Goal: Task Accomplishment & Management: Manage account settings

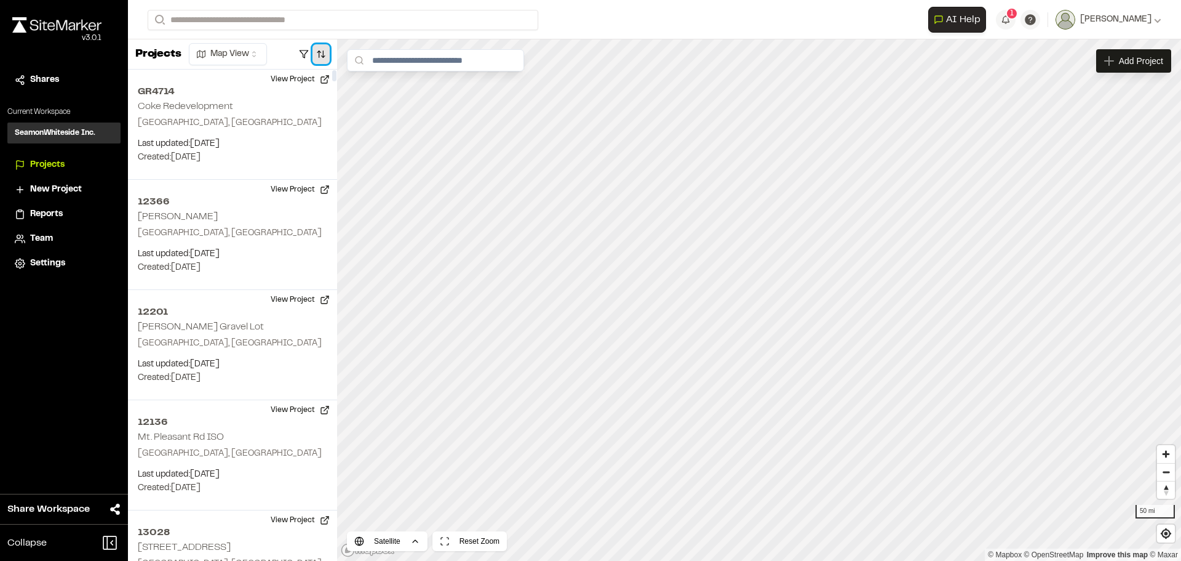
click at [321, 57] on button "button" at bounding box center [321, 54] width 17 height 20
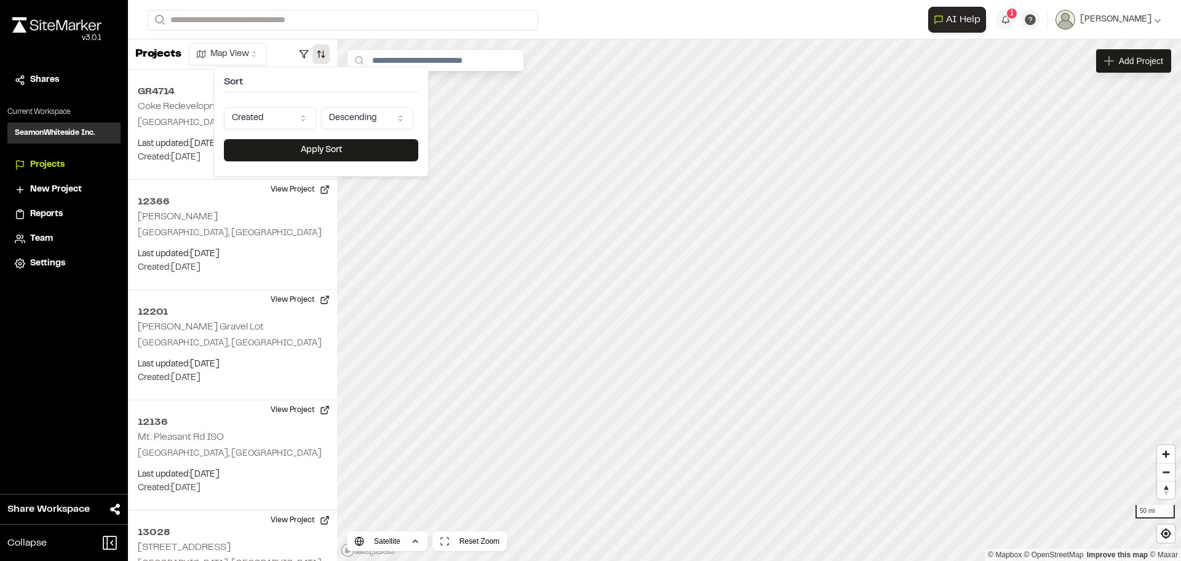
click at [304, 119] on html "**********" at bounding box center [590, 280] width 1181 height 561
click at [310, 151] on button "Apply Sort" at bounding box center [321, 150] width 194 height 22
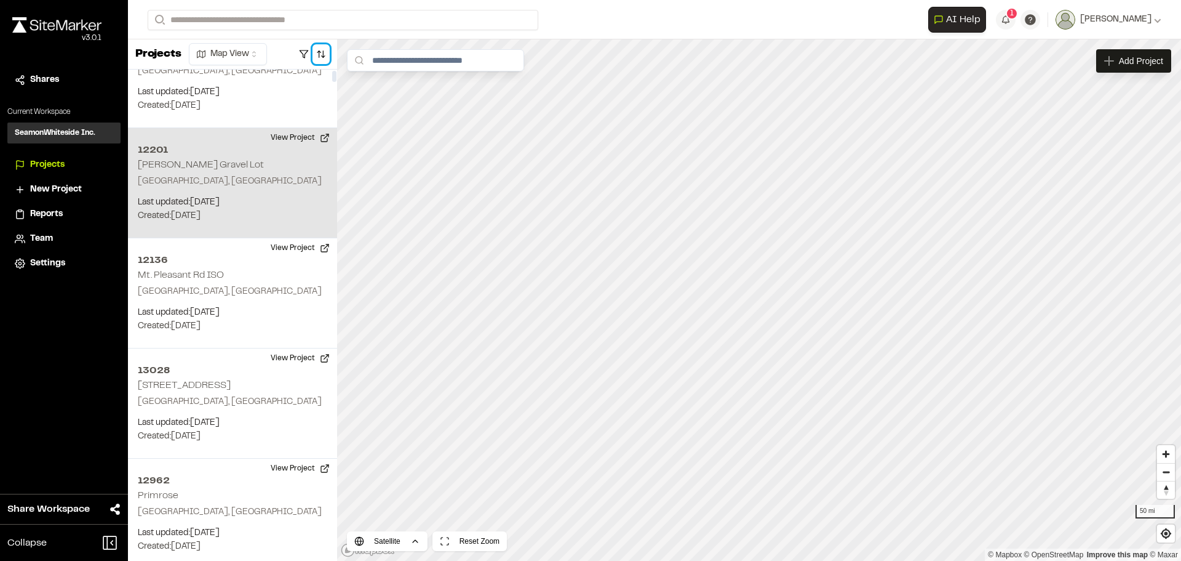
scroll to position [185, 0]
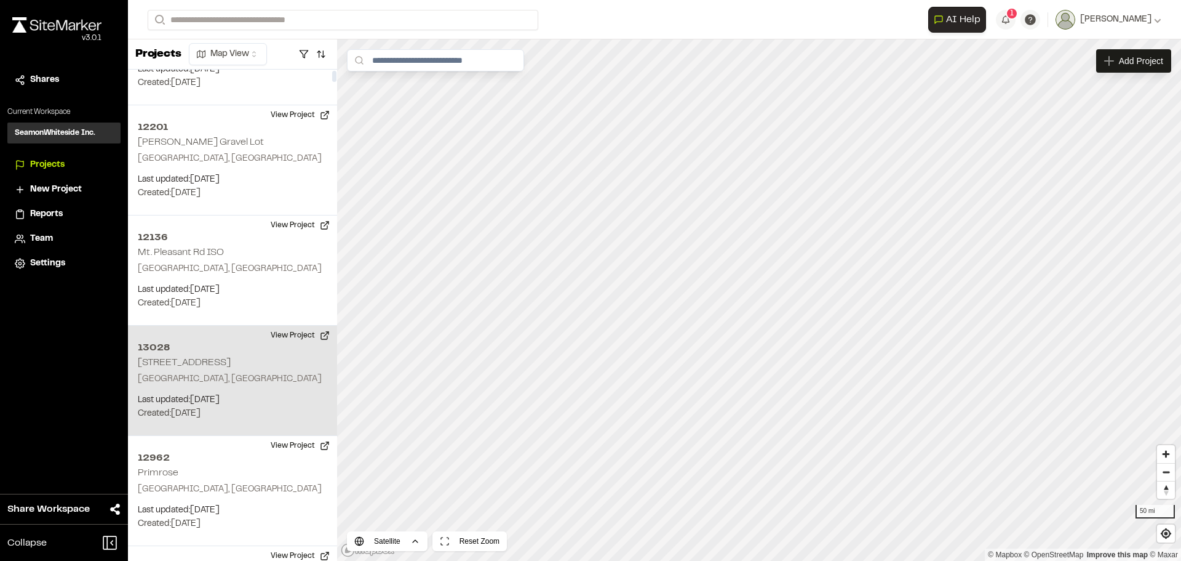
click at [268, 378] on p "[GEOGRAPHIC_DATA], [GEOGRAPHIC_DATA]" at bounding box center [233, 379] width 190 height 14
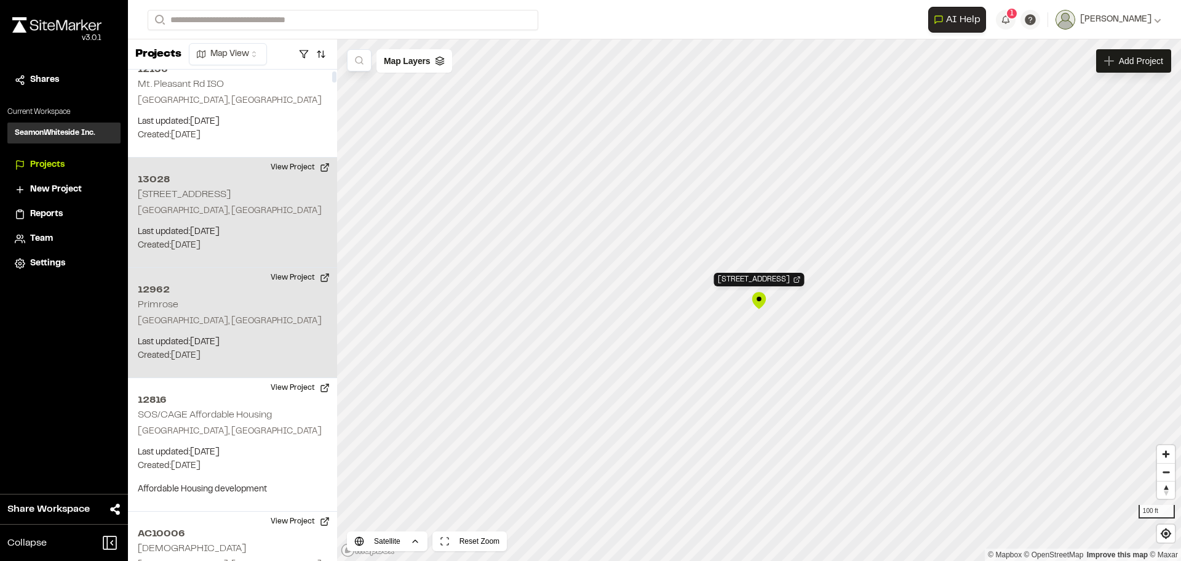
scroll to position [369, 0]
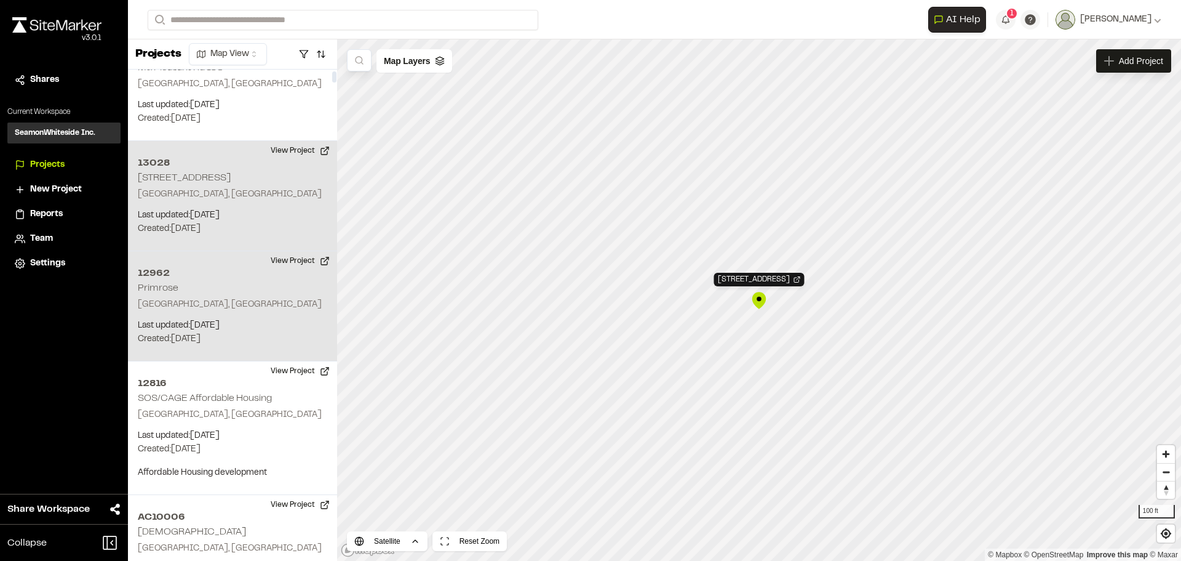
click at [235, 410] on p "[GEOGRAPHIC_DATA], [GEOGRAPHIC_DATA]" at bounding box center [233, 415] width 190 height 14
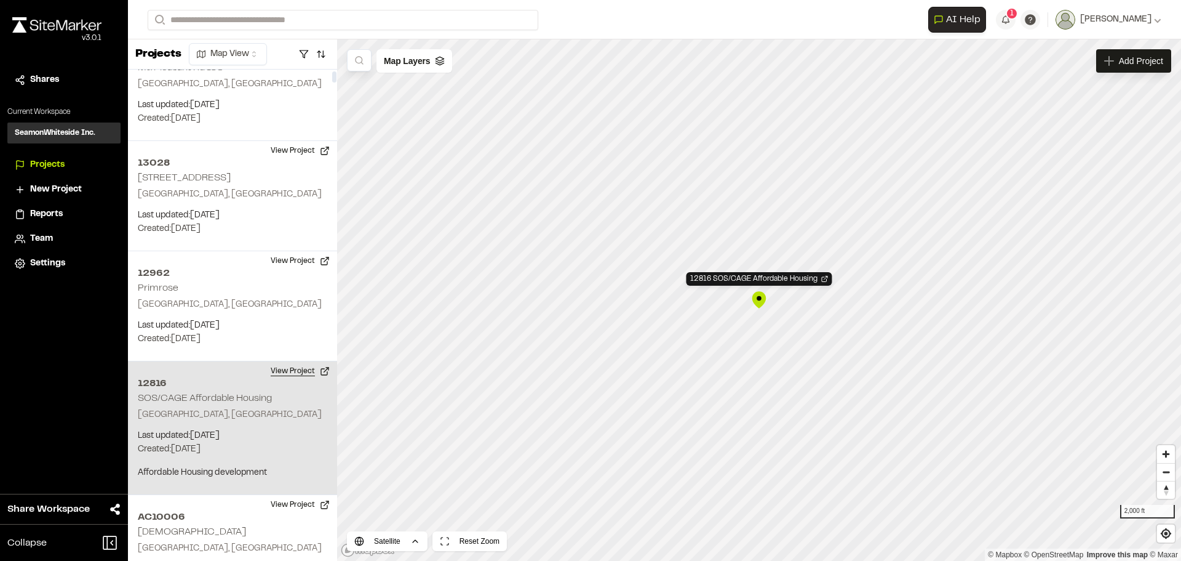
click at [300, 369] on button "View Project" at bounding box center [300, 371] width 74 height 20
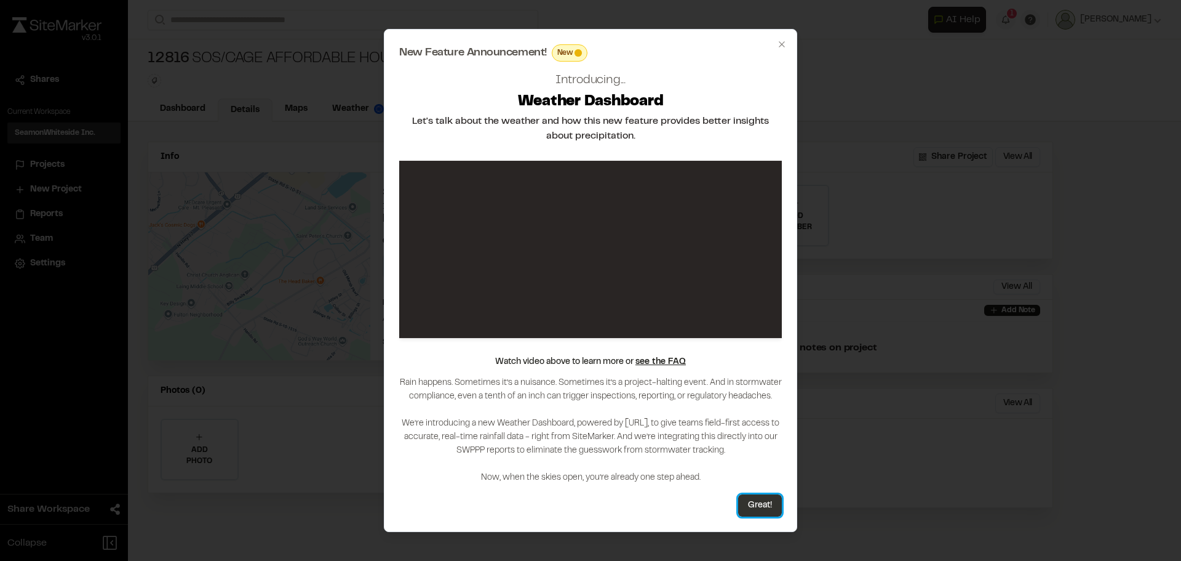
click at [770, 498] on button "Great!" at bounding box center [760, 505] width 44 height 22
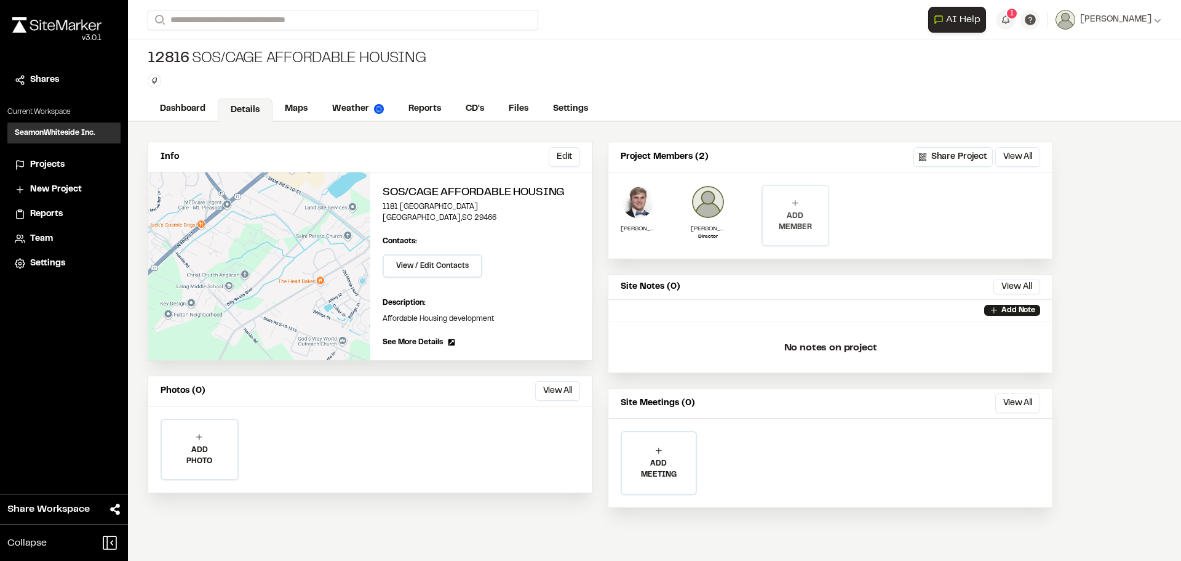
click at [802, 212] on p "ADD MEMBER" at bounding box center [795, 221] width 65 height 22
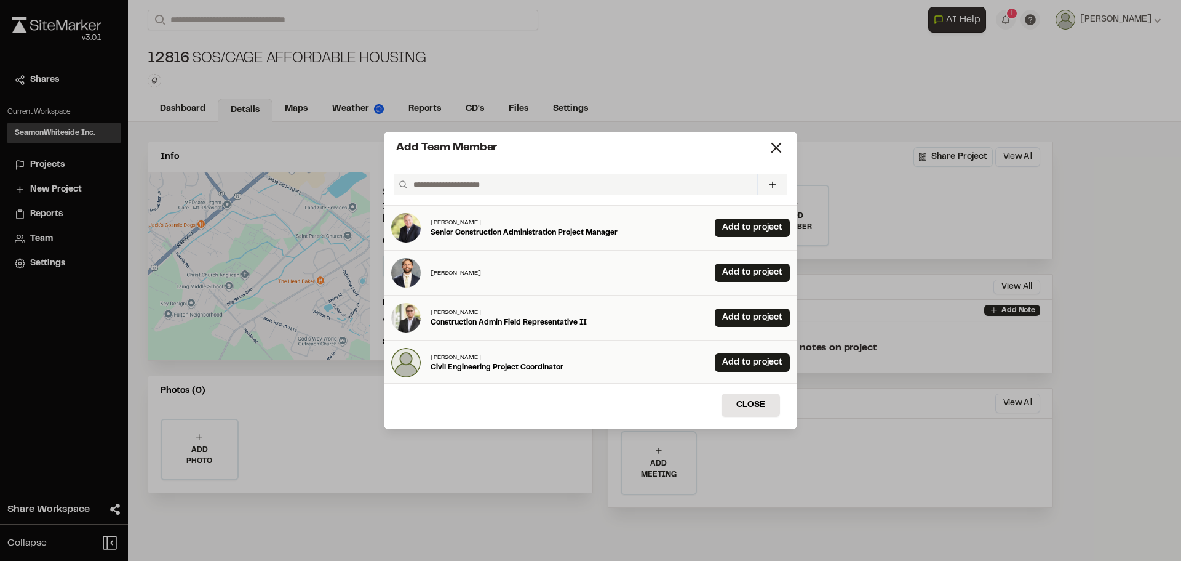
click at [504, 185] on input "text" at bounding box center [581, 184] width 344 height 21
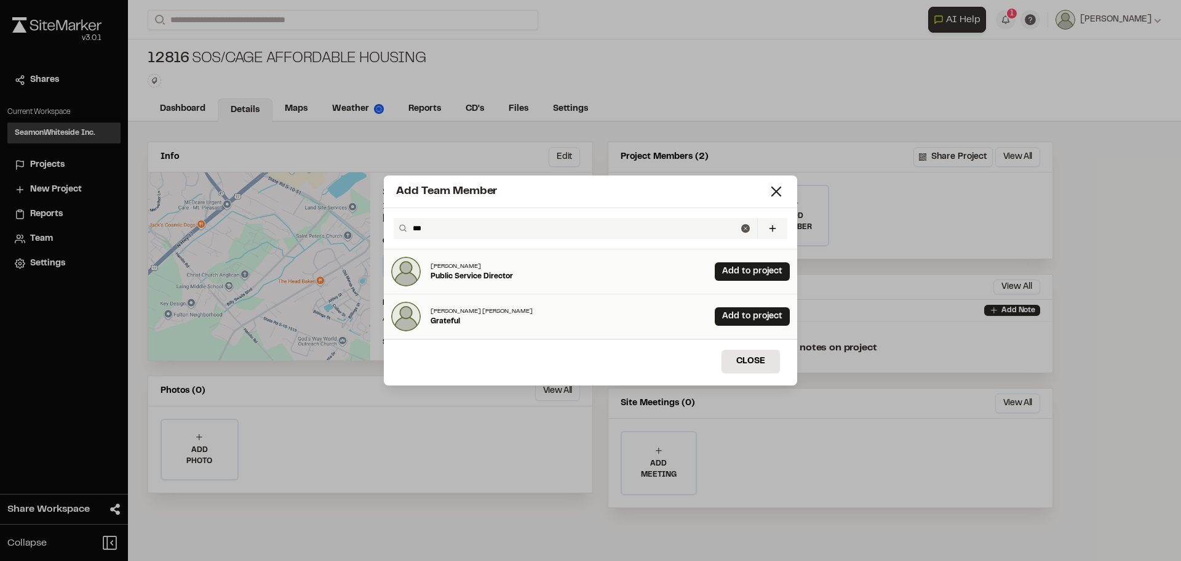
type input "***"
click at [460, 311] on p "Michael Logan Seamon" at bounding box center [482, 310] width 102 height 9
click at [721, 318] on link "Add to project" at bounding box center [752, 316] width 75 height 18
click at [746, 366] on button "Close" at bounding box center [751, 361] width 58 height 23
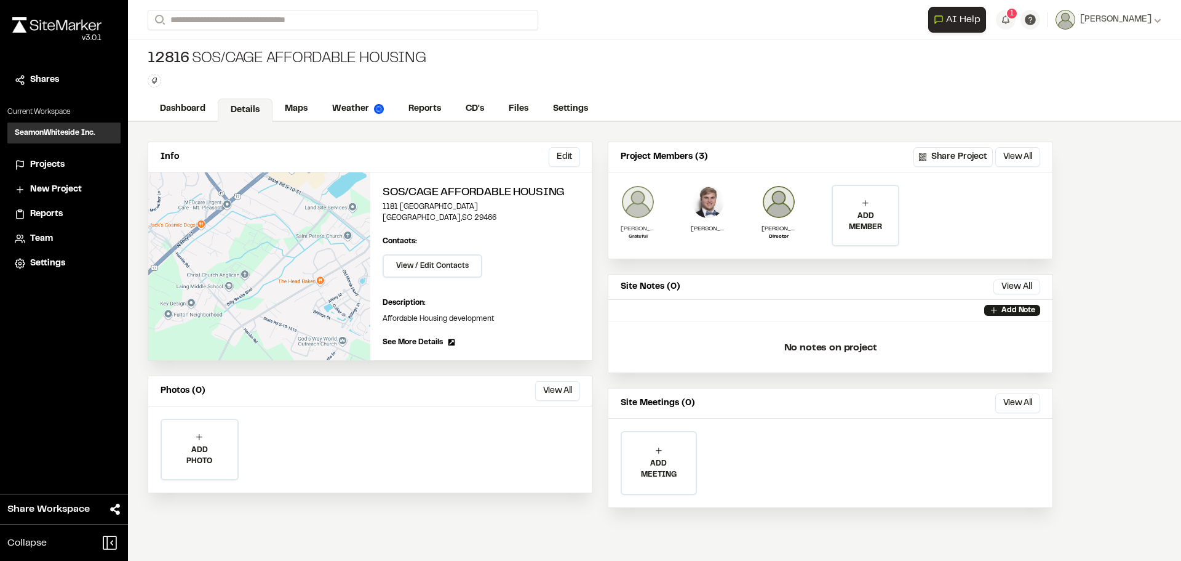
click at [642, 204] on img at bounding box center [638, 202] width 34 height 34
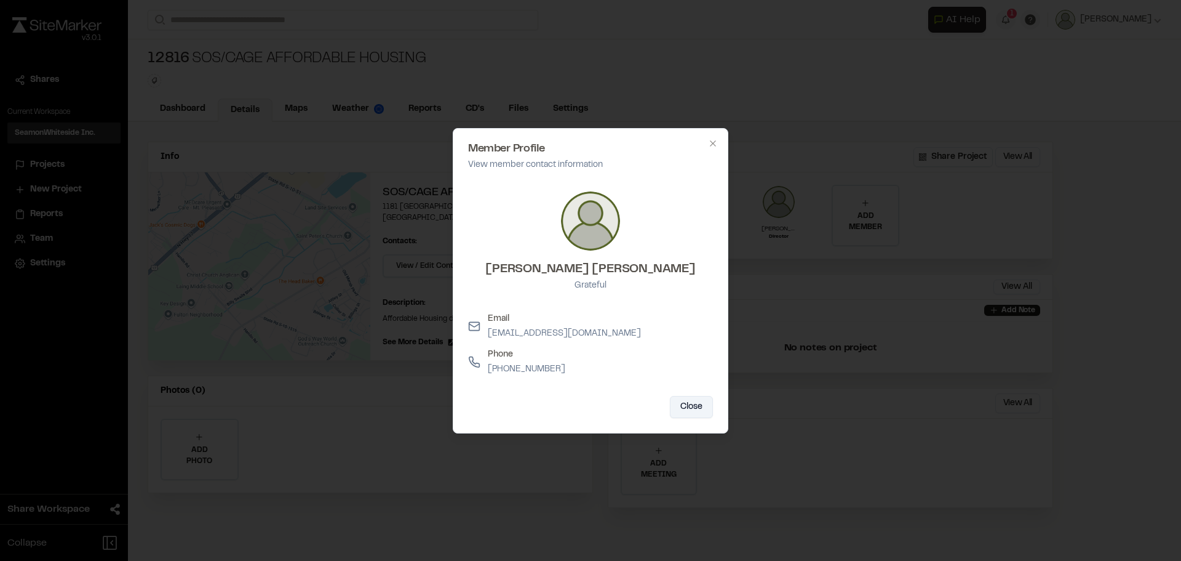
click at [695, 405] on button "Close" at bounding box center [691, 407] width 43 height 22
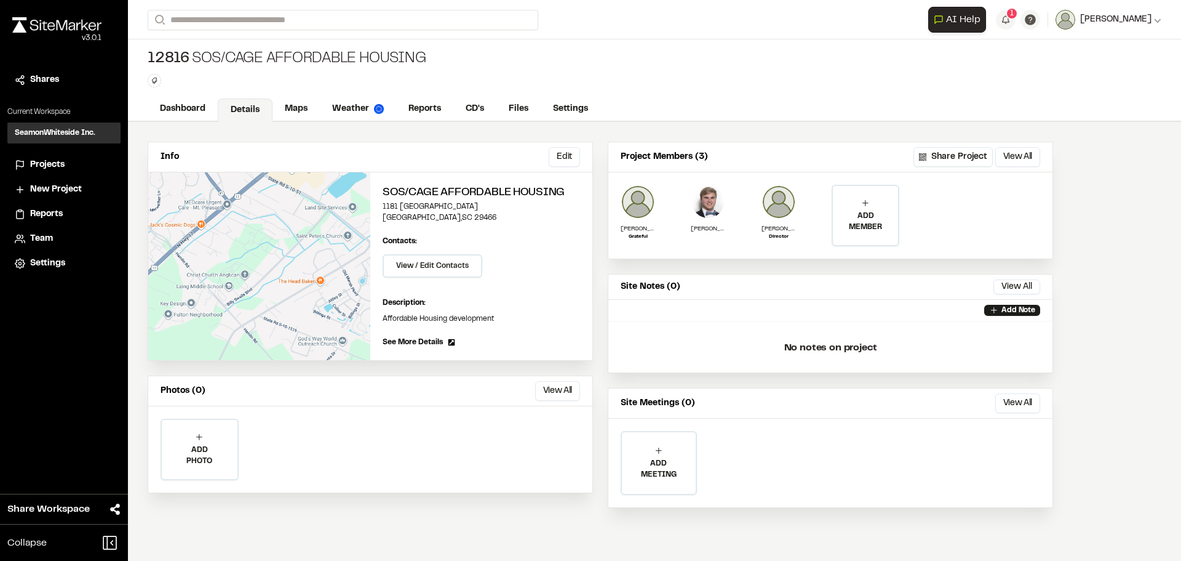
click at [1103, 16] on span "[PERSON_NAME]" at bounding box center [1116, 20] width 71 height 14
click at [1084, 65] on link "Settings" at bounding box center [1107, 66] width 107 height 18
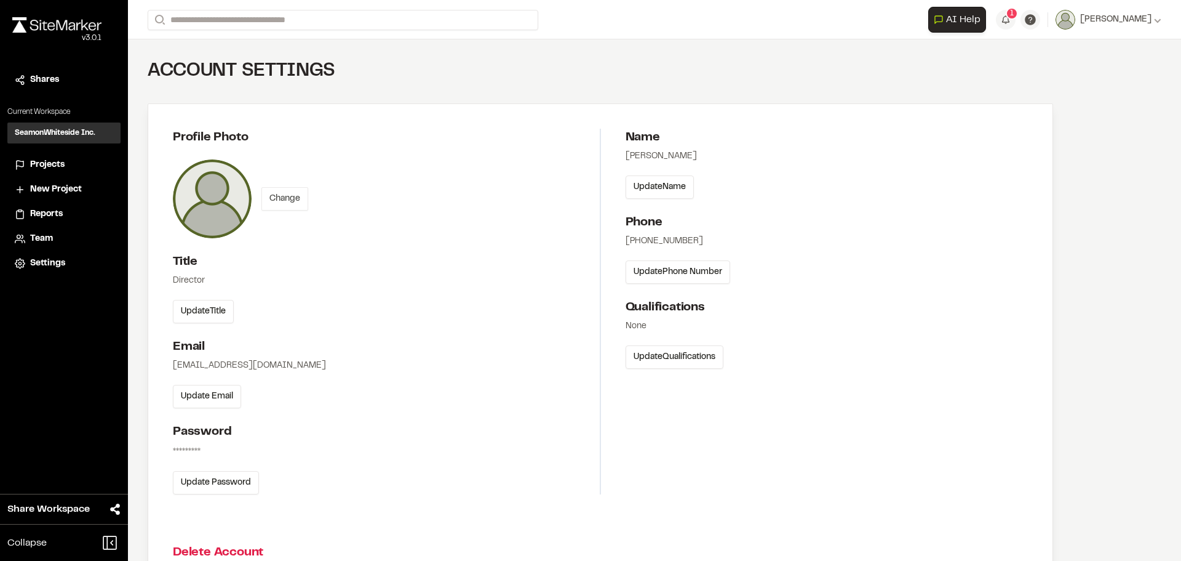
click at [291, 201] on button "Change" at bounding box center [285, 198] width 47 height 23
